Goal: Task Accomplishment & Management: Use online tool/utility

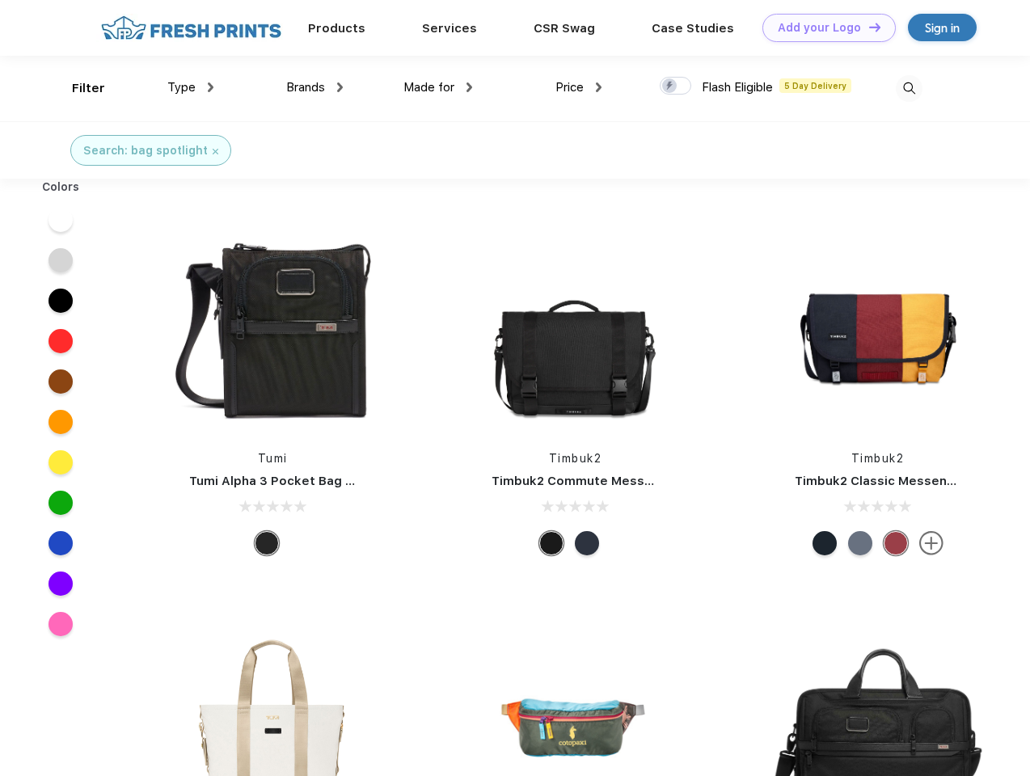
click at [823, 27] on link "Add your Logo Design Tool" at bounding box center [829, 28] width 133 height 28
click at [0, 0] on div "Design Tool" at bounding box center [0, 0] width 0 height 0
click at [868, 27] on link "Add your Logo Design Tool" at bounding box center [829, 28] width 133 height 28
click at [78, 88] on div "Filter" at bounding box center [88, 88] width 33 height 19
click at [191, 87] on span "Type" at bounding box center [181, 87] width 28 height 15
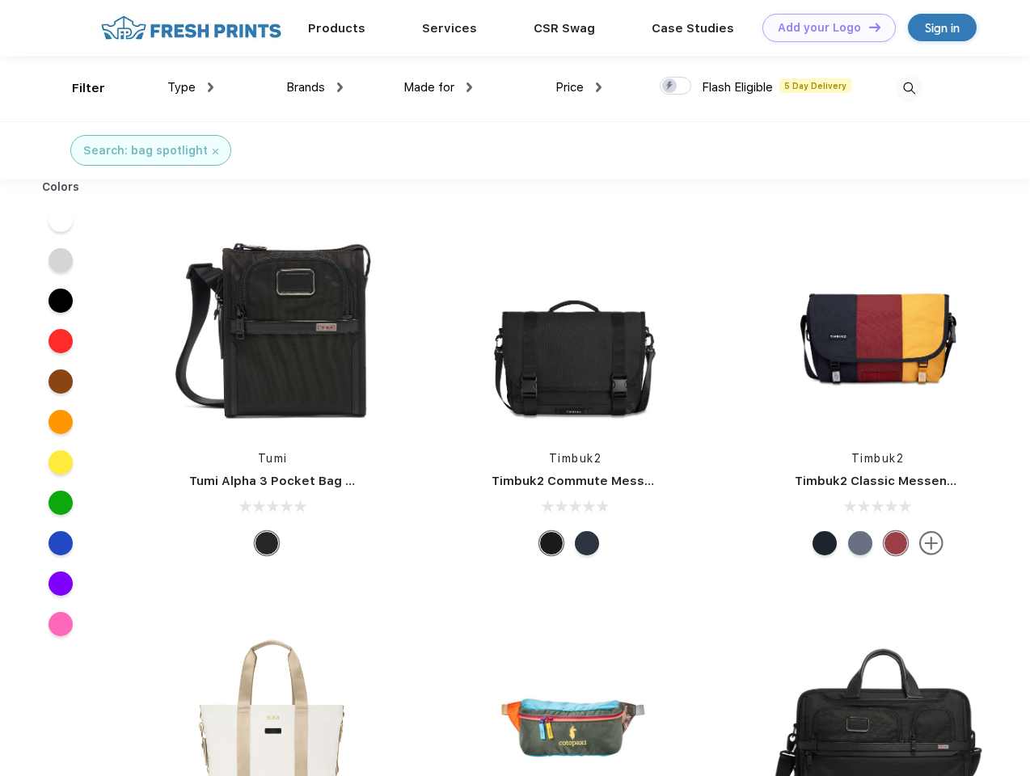
click at [315, 87] on span "Brands" at bounding box center [305, 87] width 39 height 15
click at [438, 87] on span "Made for" at bounding box center [428, 87] width 51 height 15
click at [579, 87] on span "Price" at bounding box center [570, 87] width 28 height 15
click at [676, 87] on div at bounding box center [676, 86] width 32 height 18
click at [670, 87] on input "checkbox" at bounding box center [665, 81] width 11 height 11
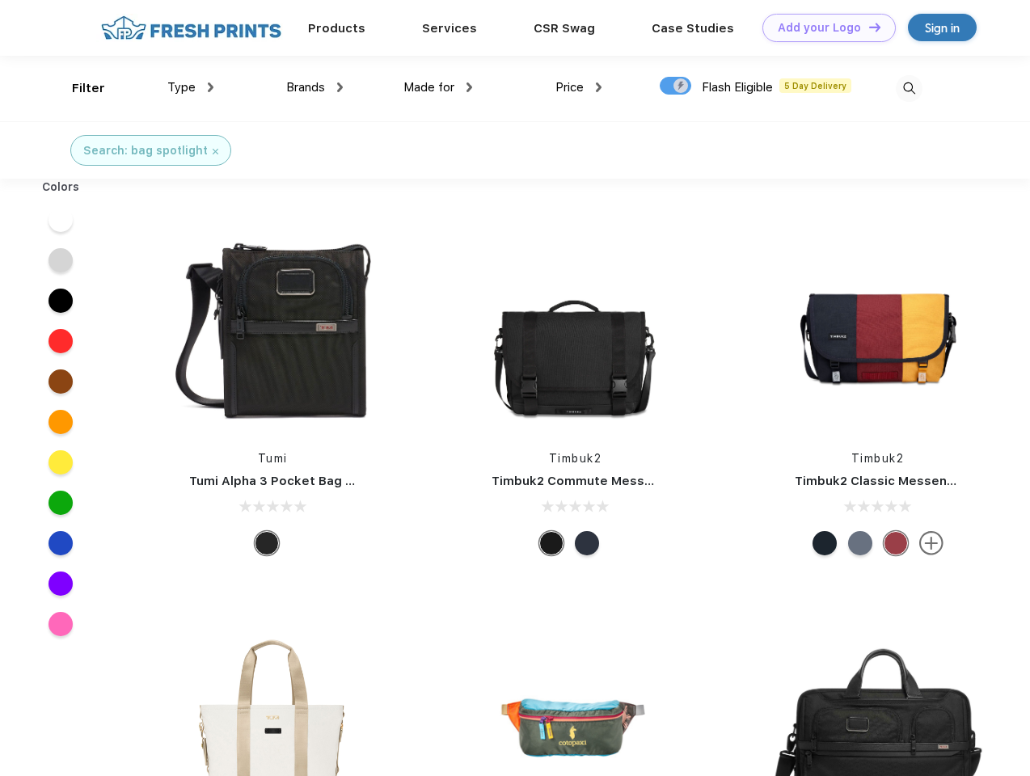
click at [909, 88] on img at bounding box center [909, 88] width 27 height 27
